Goal: Navigation & Orientation: Understand site structure

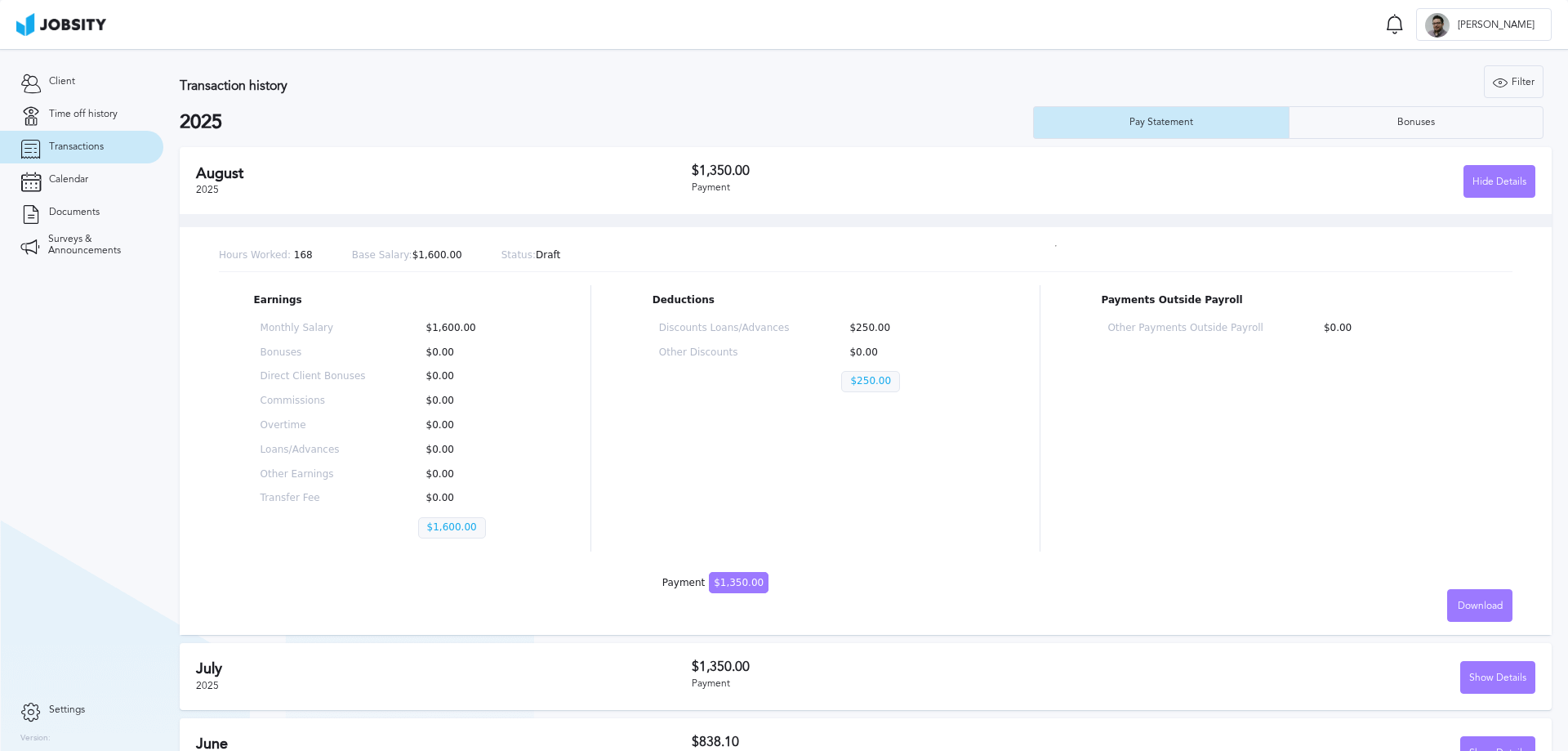
click at [1, 462] on section "Client Time off history Transactions Calendar Documents Surveys & Announcements" at bounding box center [82, 371] width 163 height 645
click at [31, 176] on icon at bounding box center [31, 179] width 20 height 14
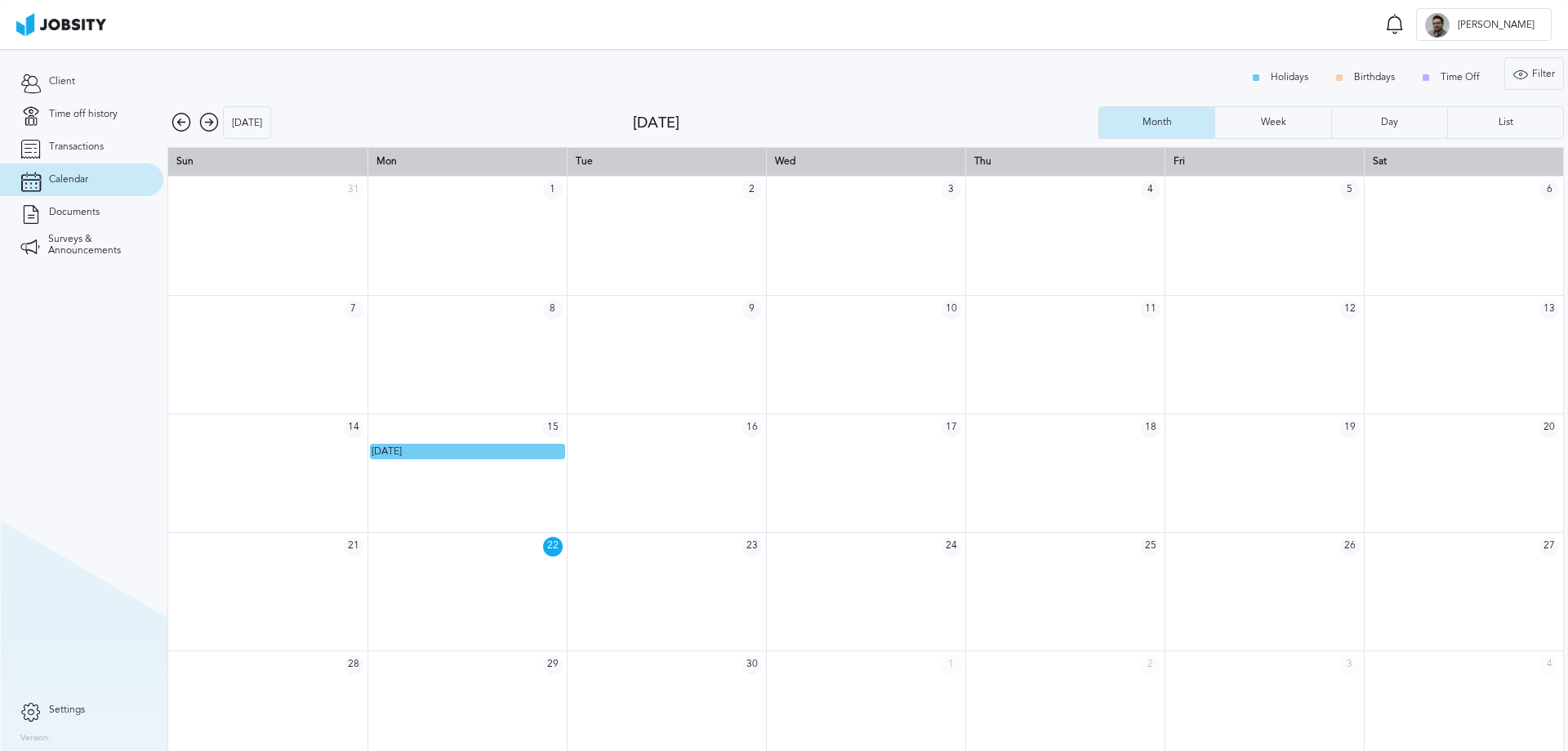
click at [172, 115] on icon at bounding box center [181, 122] width 20 height 20
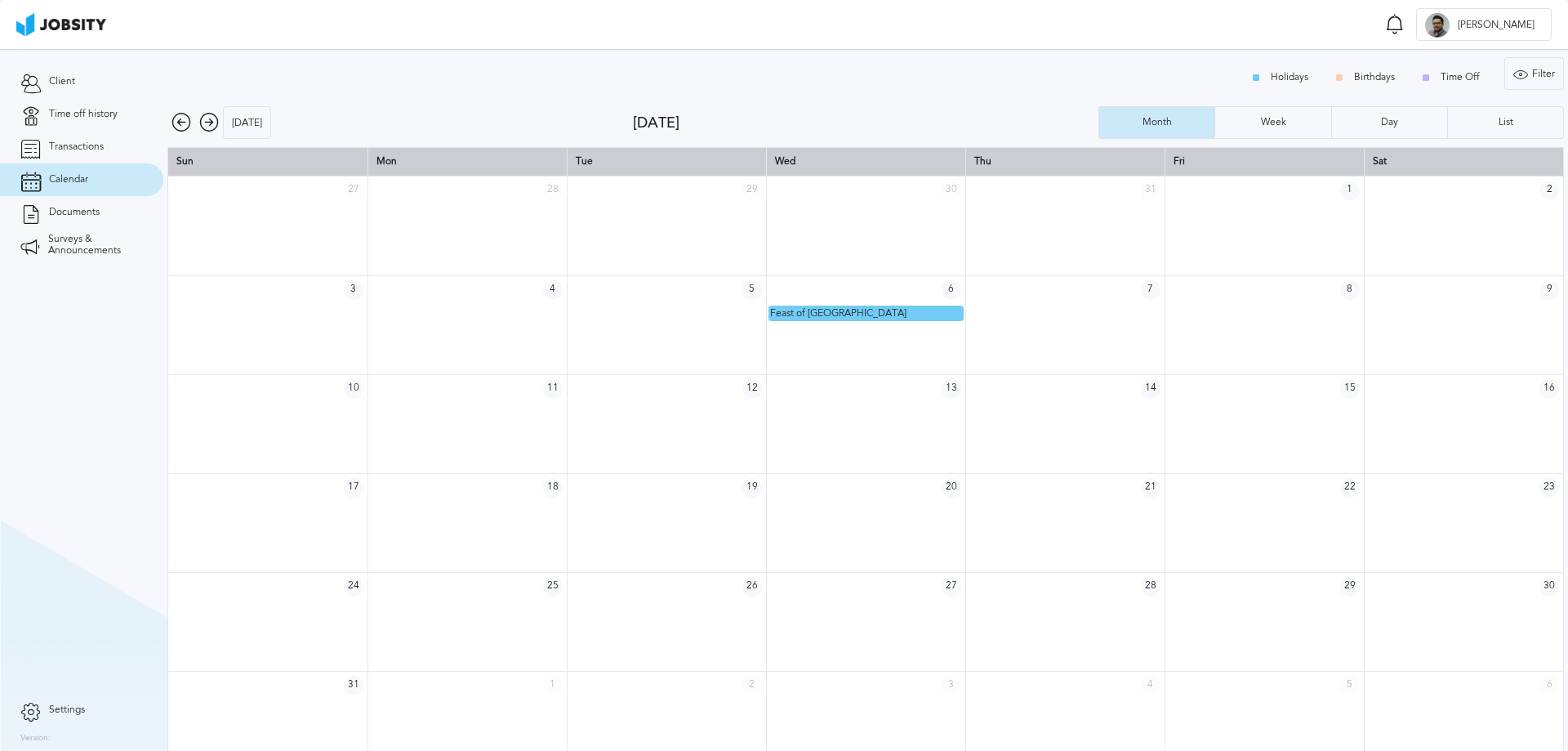
click at [211, 123] on icon at bounding box center [209, 122] width 20 height 20
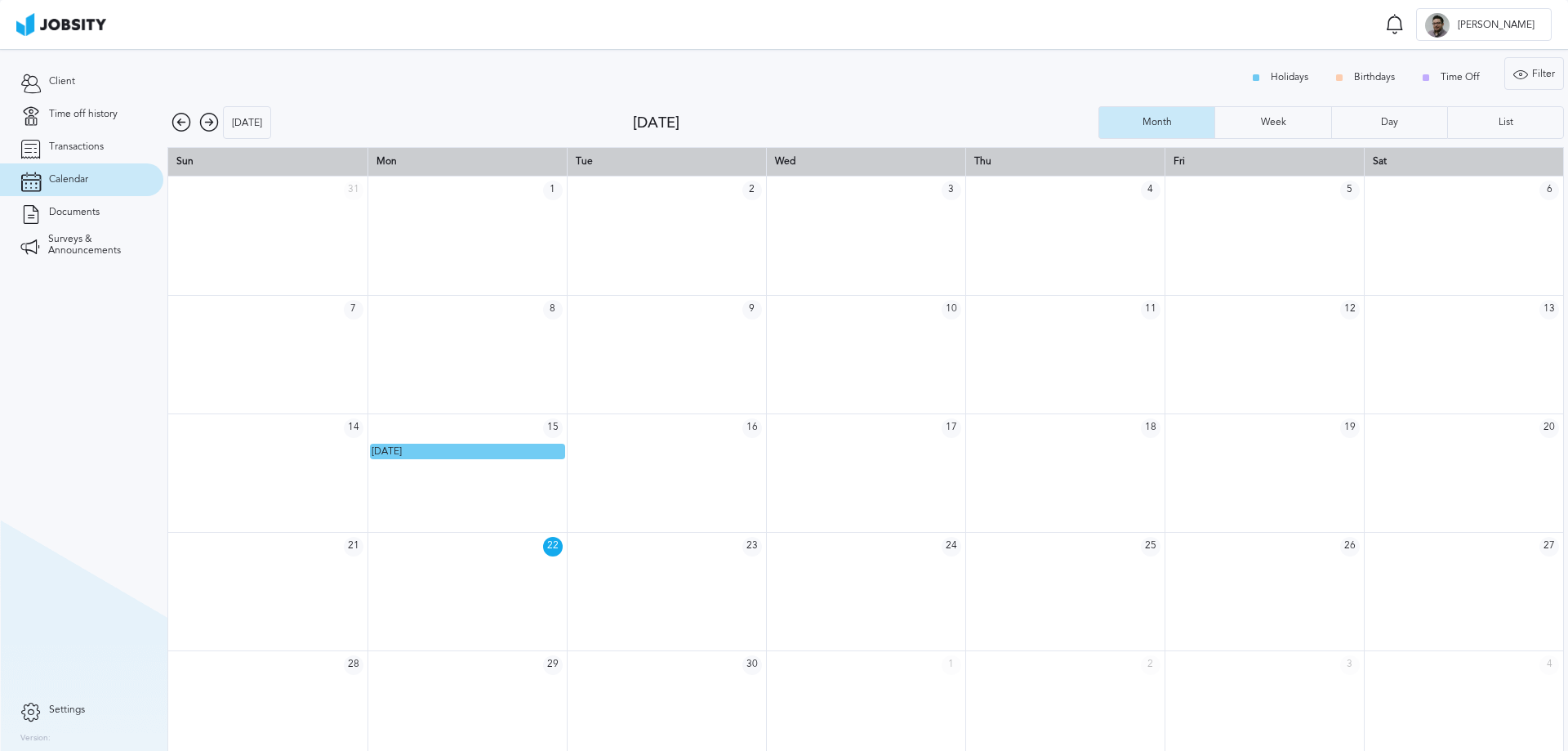
click at [181, 117] on icon at bounding box center [181, 122] width 20 height 20
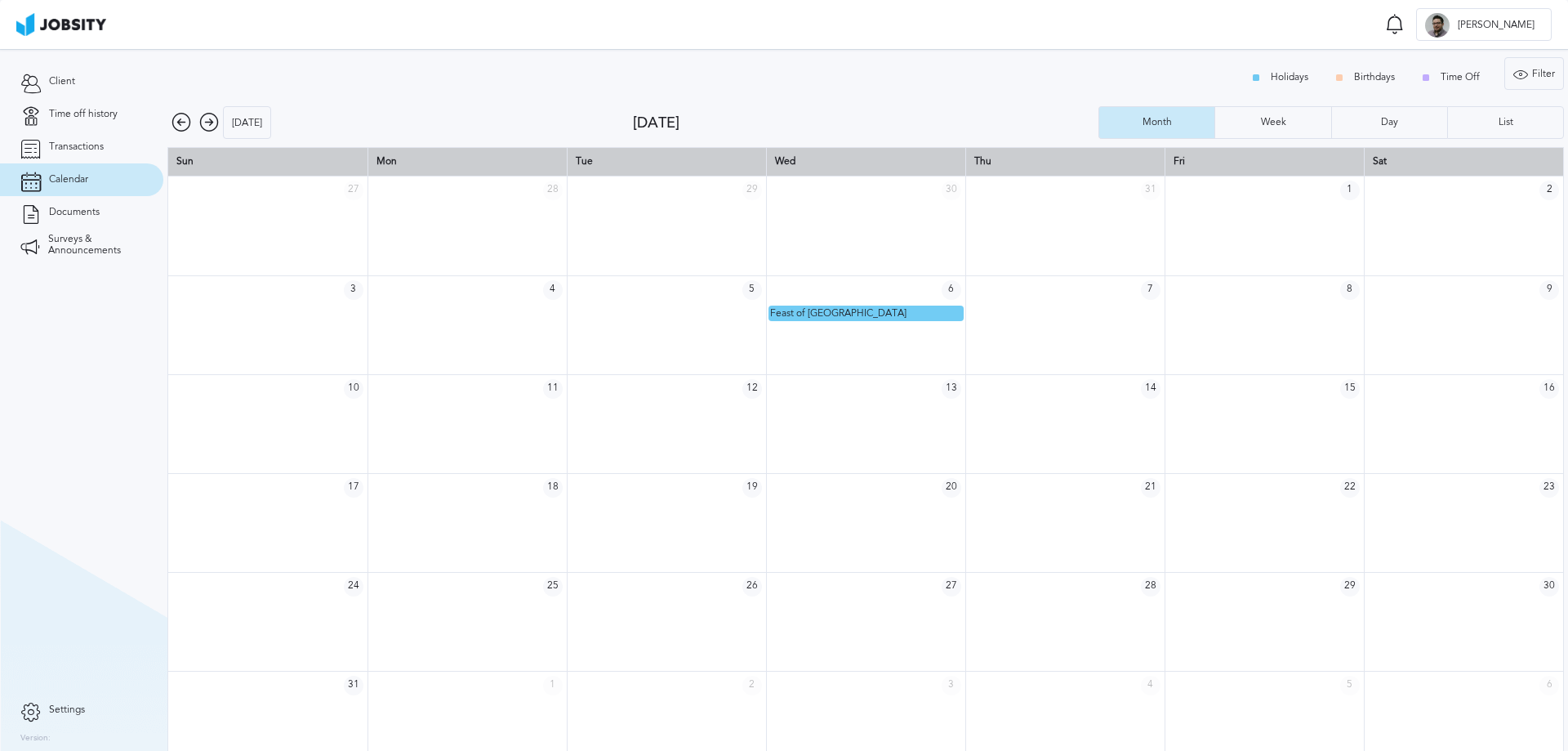
click at [207, 119] on icon at bounding box center [209, 122] width 20 height 20
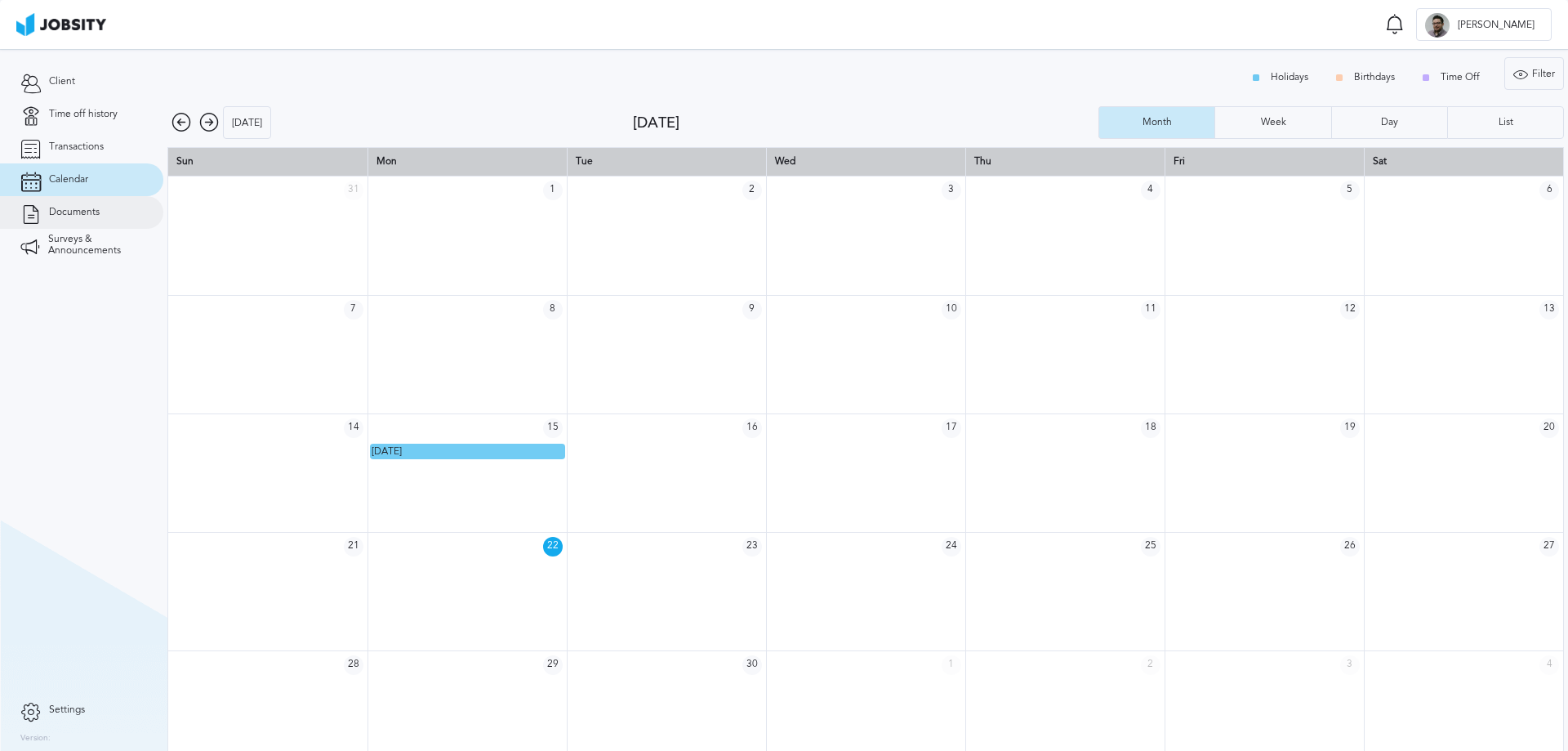
click at [61, 212] on span "Documents" at bounding box center [75, 212] width 51 height 11
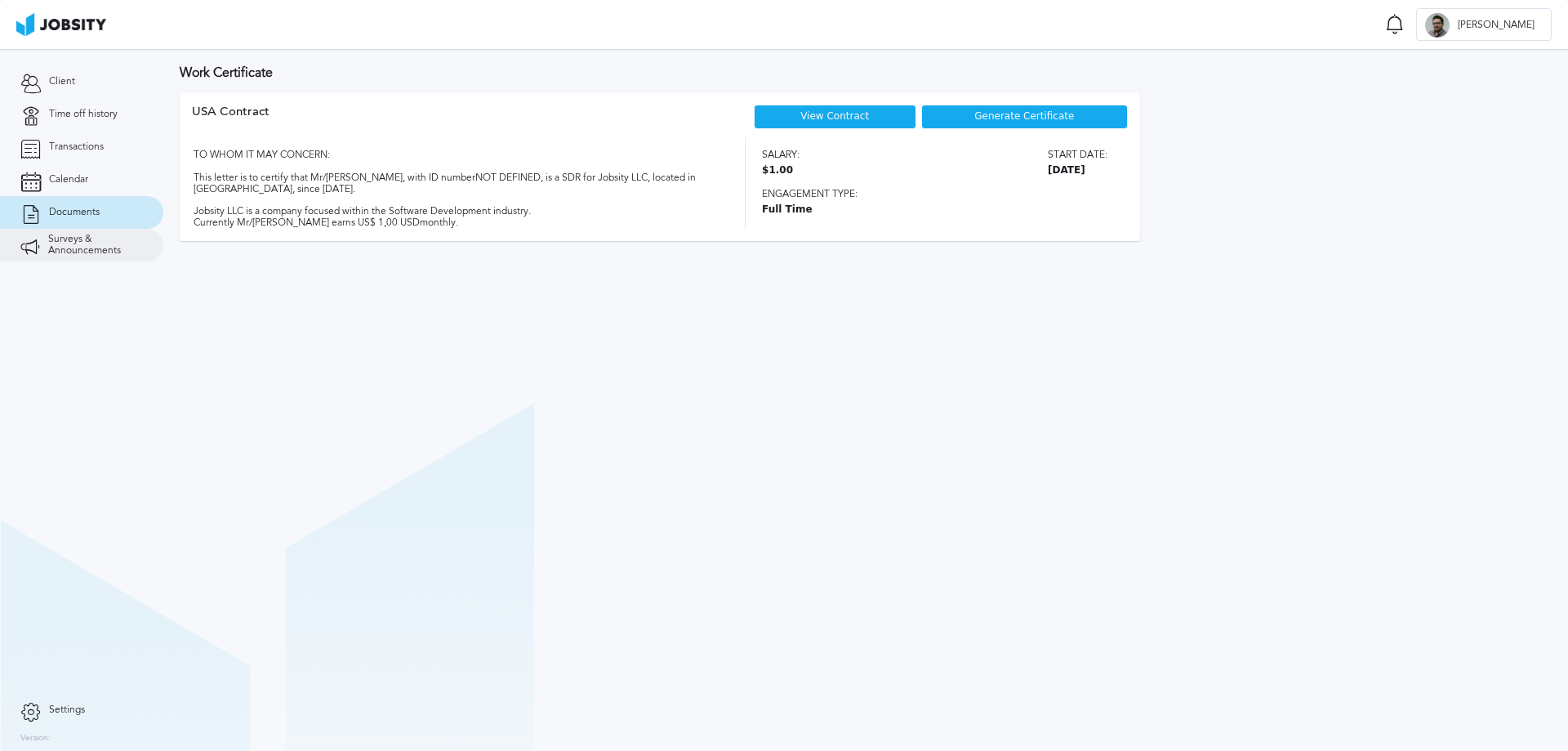
click at [65, 244] on span "Surveys & Announcements" at bounding box center [96, 245] width 95 height 23
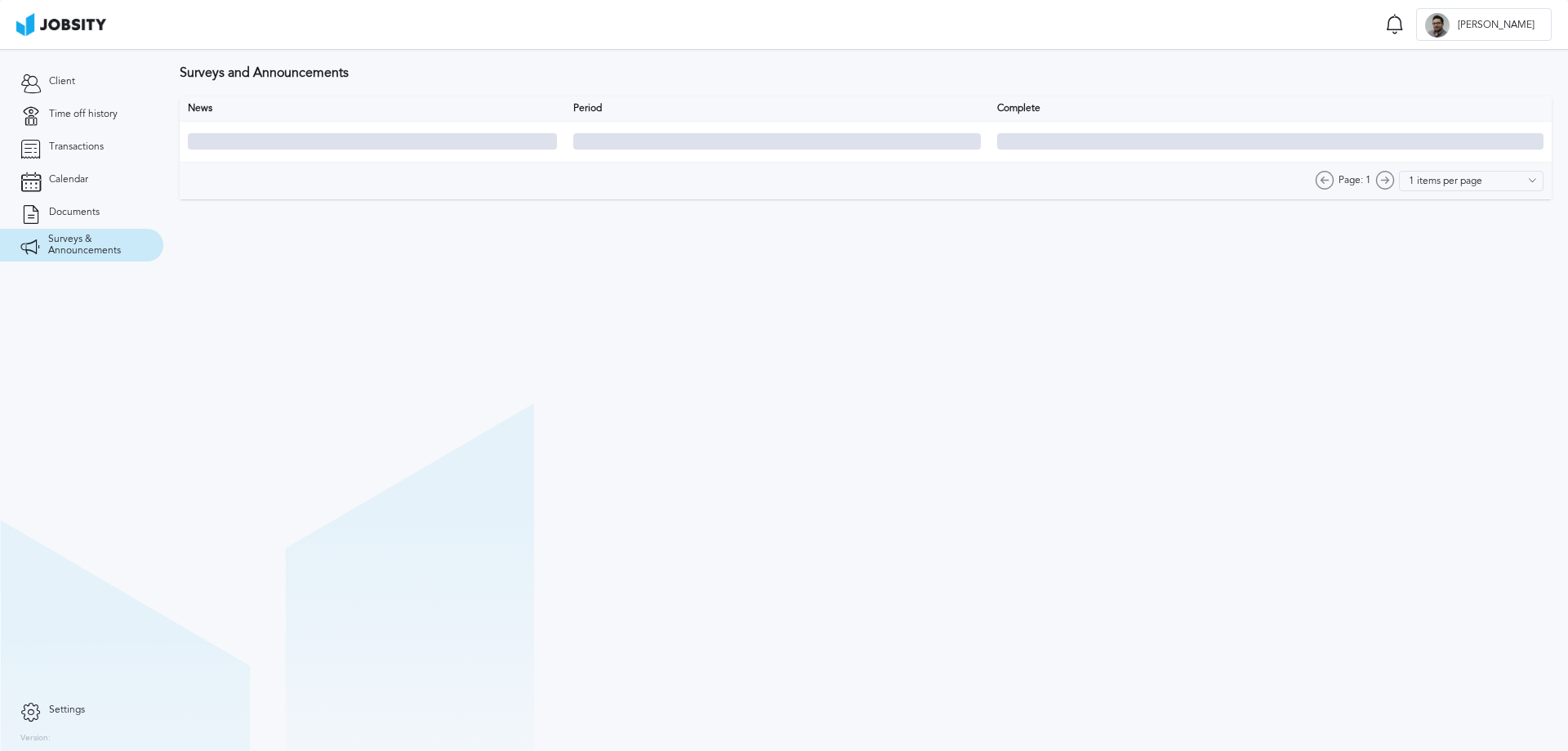
type input "10 items per page"
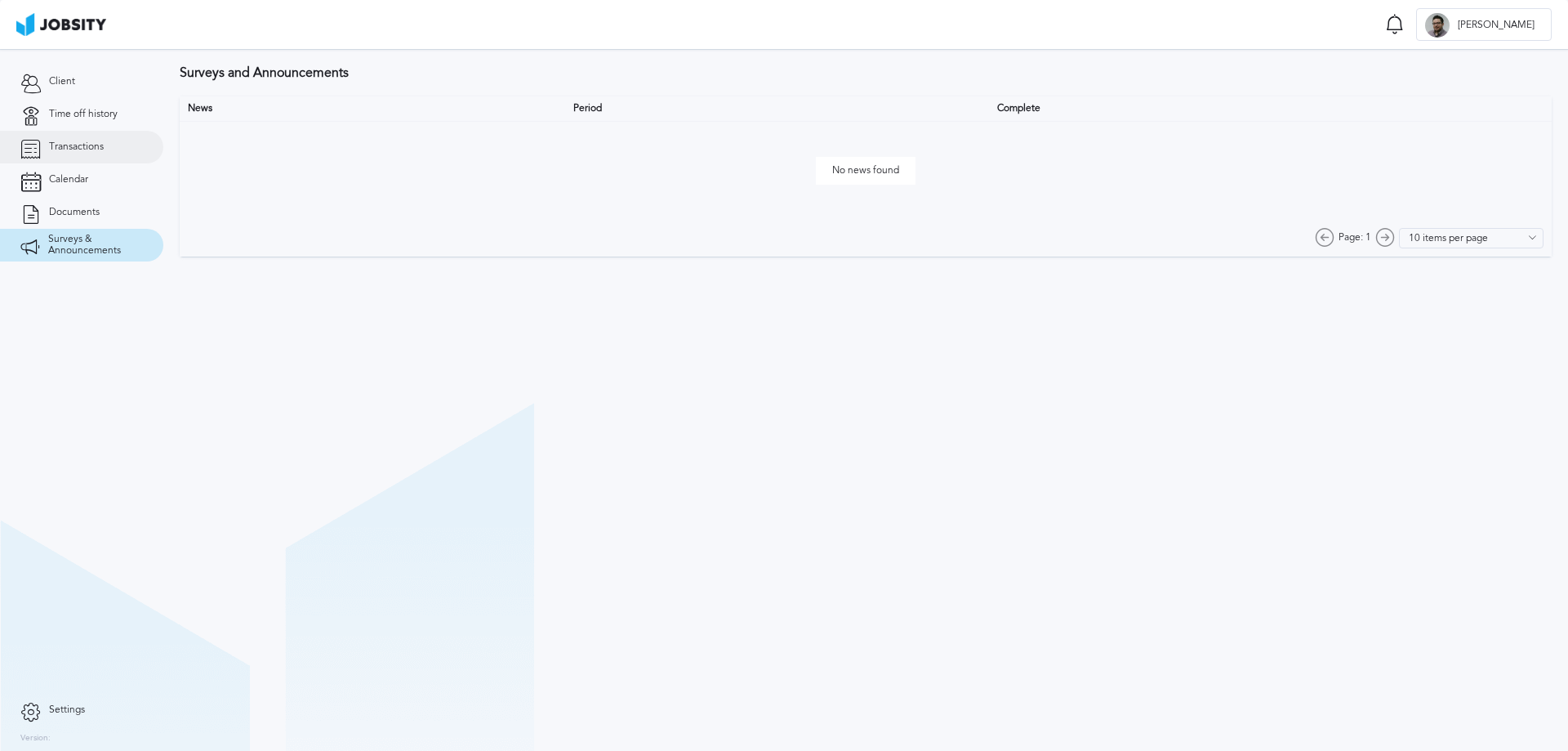
click at [81, 155] on link "Transactions" at bounding box center [82, 147] width 163 height 32
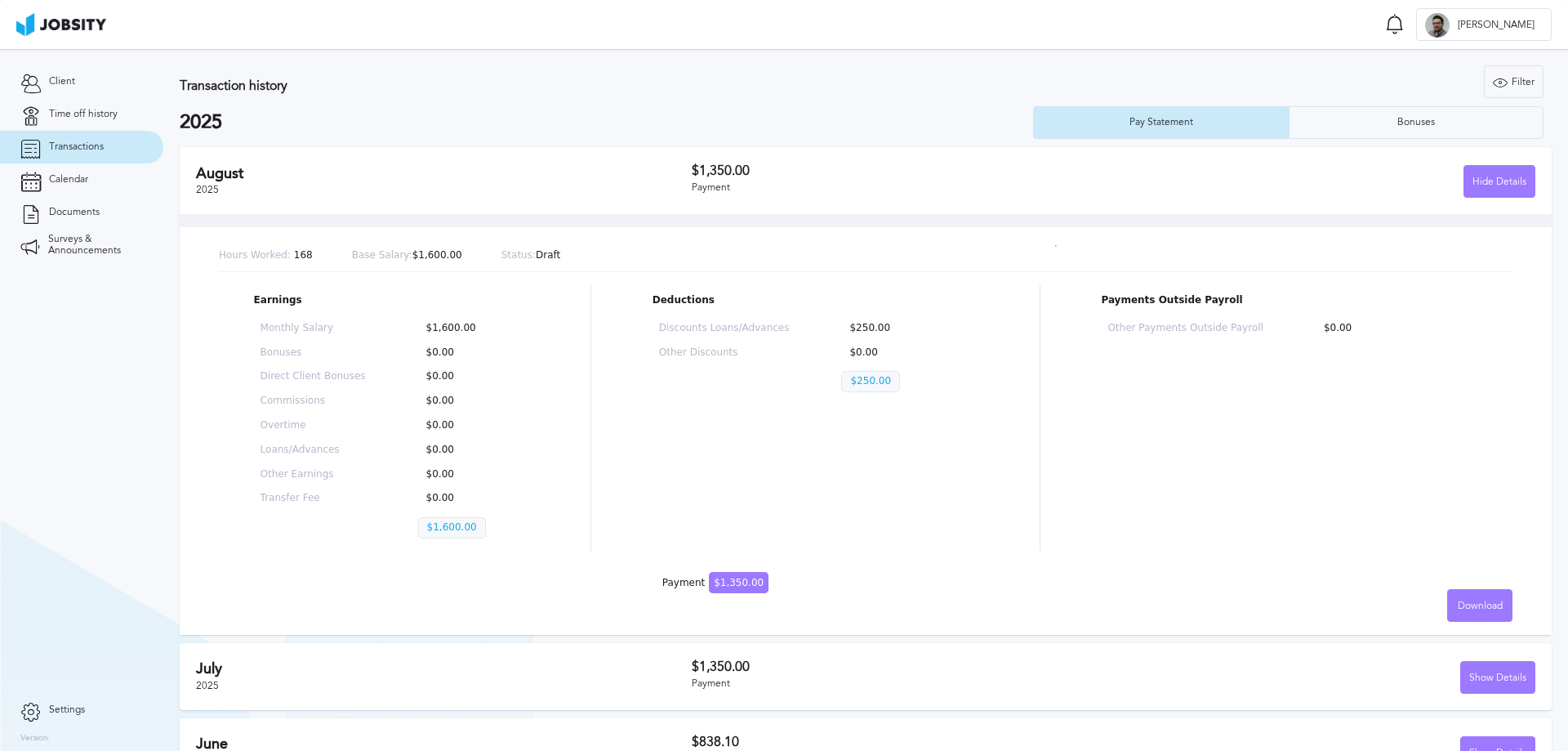
click at [0, 597] on section "Client Time off history Transactions Calendar Documents Surveys & Announcements" at bounding box center [82, 371] width 163 height 645
